Goal: Communication & Community: Answer question/provide support

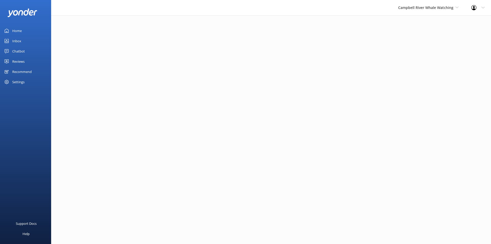
click at [16, 60] on div "Reviews" at bounding box center [18, 61] width 12 height 10
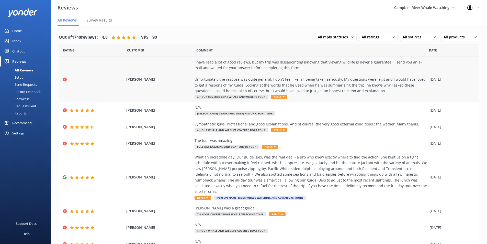
click at [160, 87] on div "[PERSON_NAME] I have read a lot of good reviews, but my trip was dissapointing …" at bounding box center [269, 79] width 420 height 45
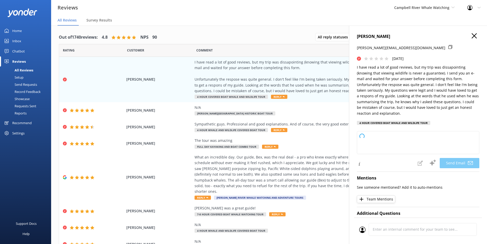
type textarea "Dear [PERSON_NAME], Thank you for sharing your feedback. We’re very sorry to he…"
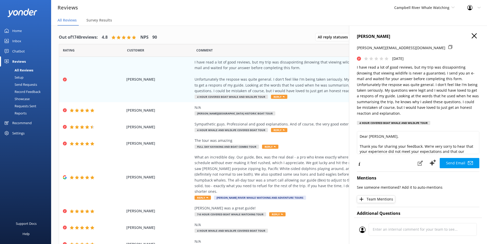
click at [472, 35] on icon at bounding box center [474, 35] width 5 height 5
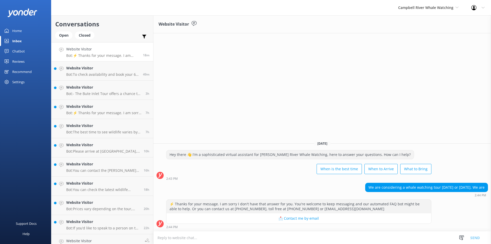
click at [463, 186] on div "We are considering a whale watching tour on Thursday or Friday. We are" at bounding box center [427, 187] width 122 height 9
click at [256, 243] on textarea at bounding box center [323, 237] width 338 height 13
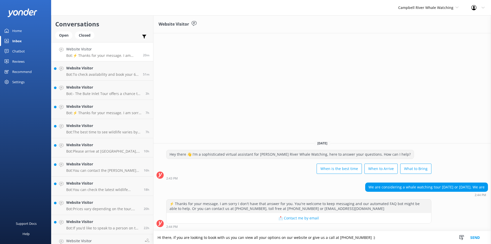
type textarea "Hi there, if you are looking to book with us you can view all your options on o…"
click at [472, 236] on button "Send" at bounding box center [475, 237] width 19 height 13
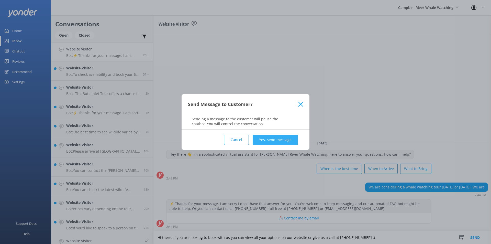
click at [274, 140] on button "Yes, send message" at bounding box center [275, 140] width 45 height 10
